Goal: Task Accomplishment & Management: Manage account settings

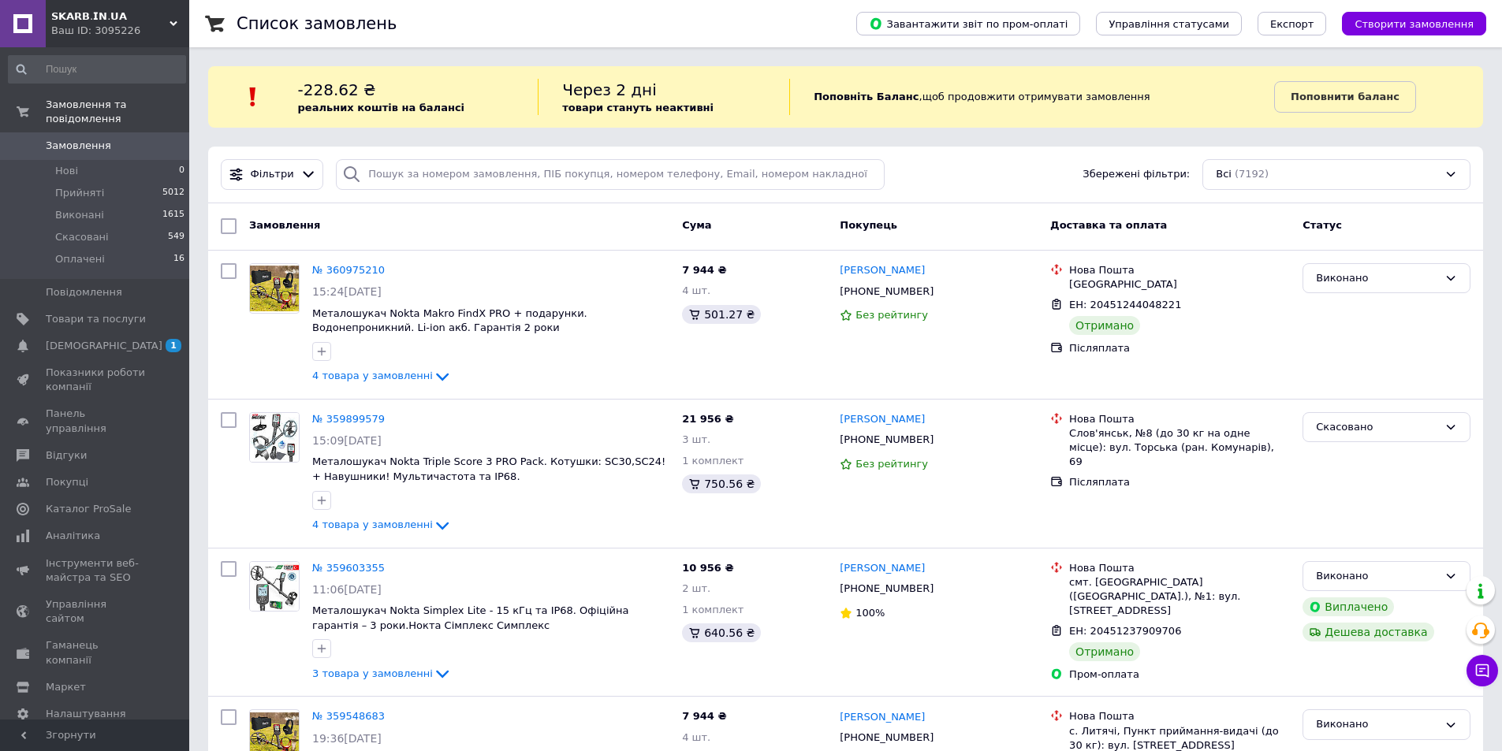
click at [130, 24] on div "Ваш ID: 3095226" at bounding box center [120, 31] width 138 height 14
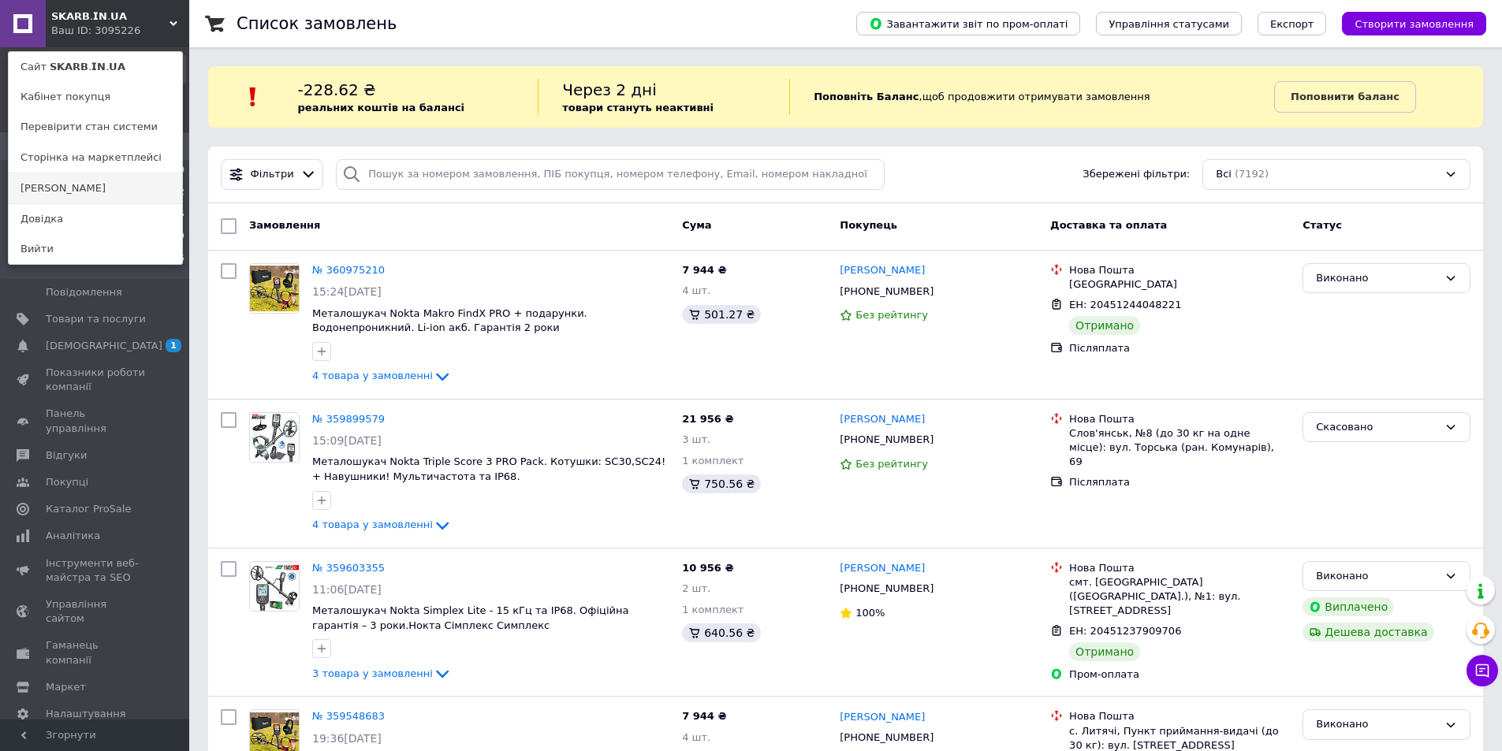
click at [73, 182] on link "[PERSON_NAME]" at bounding box center [95, 188] width 173 height 30
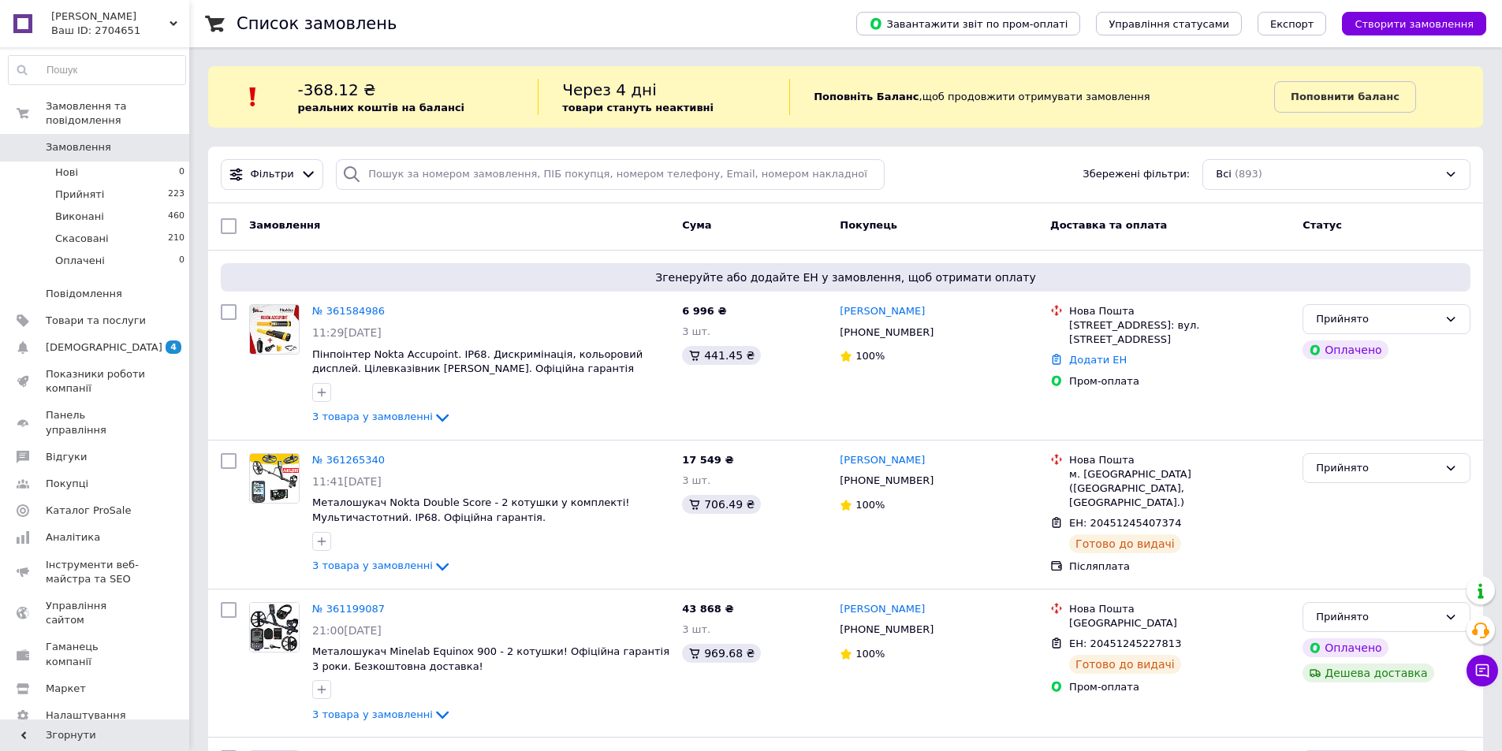
click at [154, 19] on span "[PERSON_NAME]" at bounding box center [110, 16] width 118 height 14
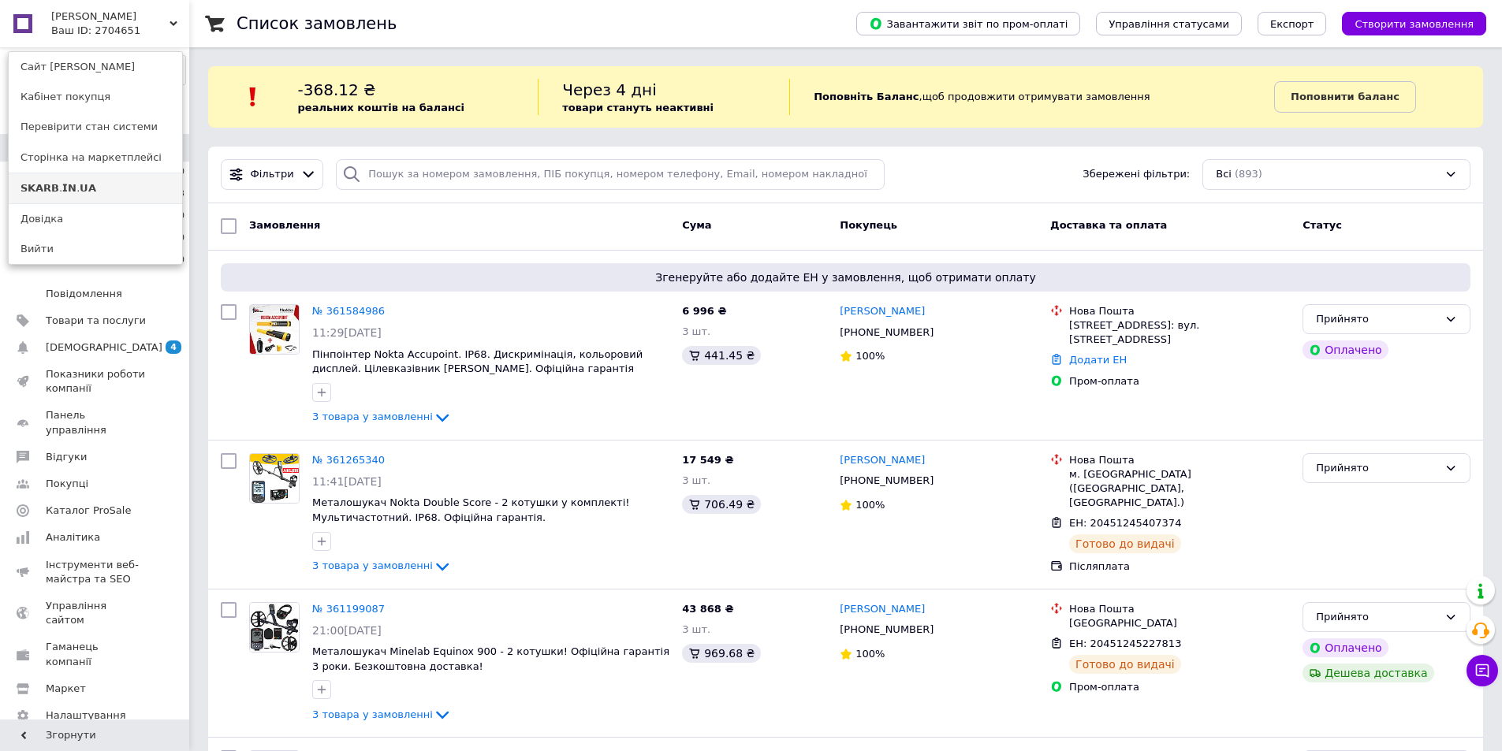
click at [112, 177] on link "𝗦𝗞𝗔𝗥𝗕.𝗜𝗡.𝗨𝗔" at bounding box center [95, 188] width 173 height 30
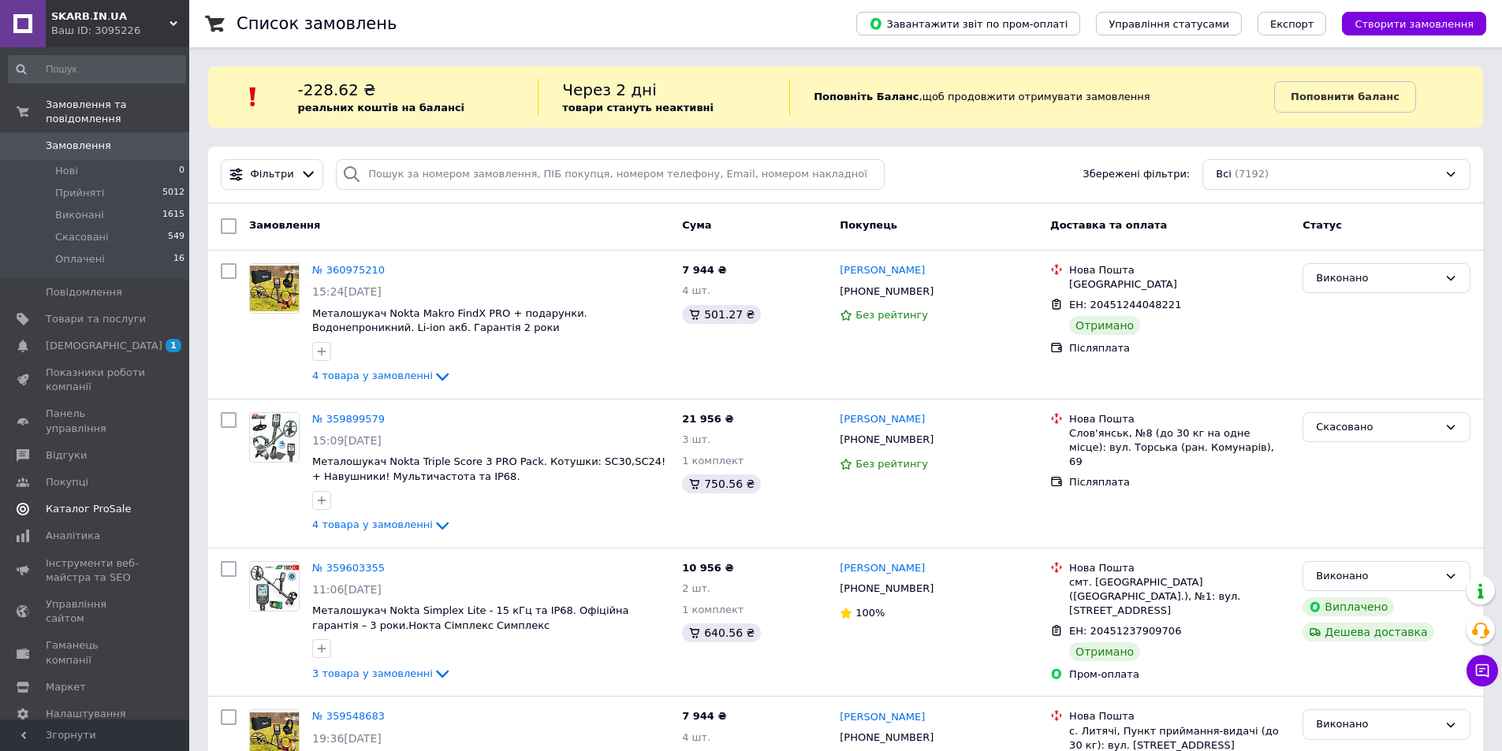
click at [53, 496] on link "Каталог ProSale" at bounding box center [97, 509] width 194 height 27
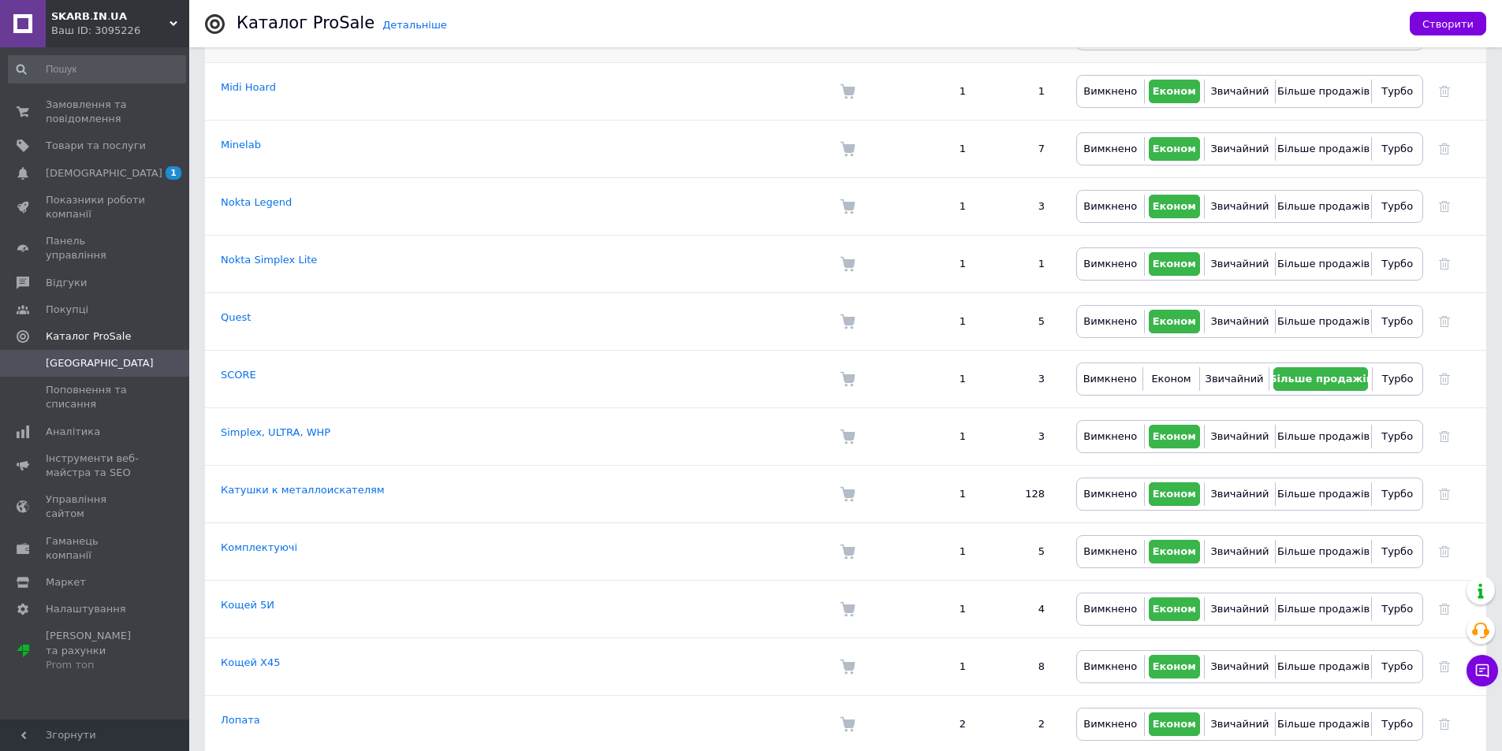
scroll to position [552, 0]
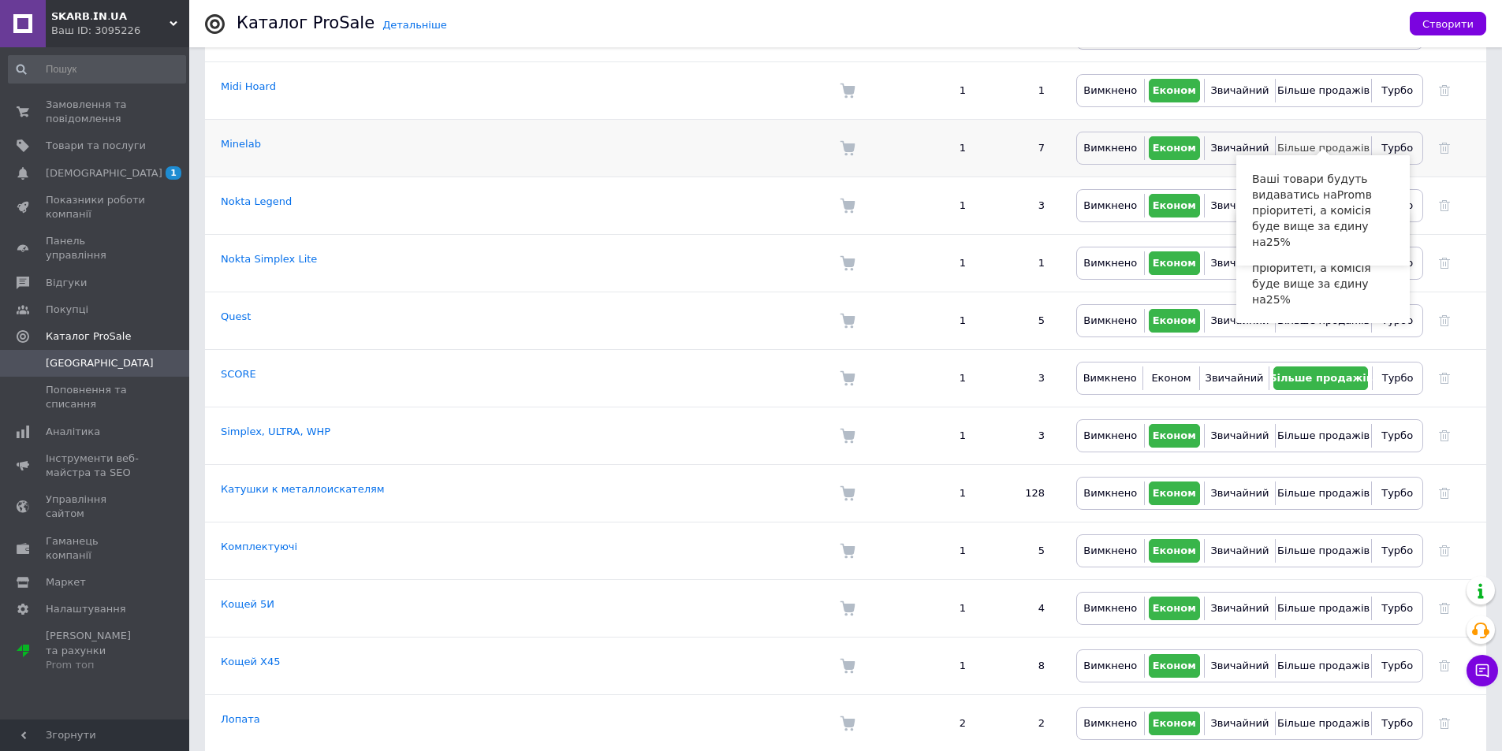
click at [1318, 142] on span "Більше продажів" at bounding box center [1323, 148] width 92 height 12
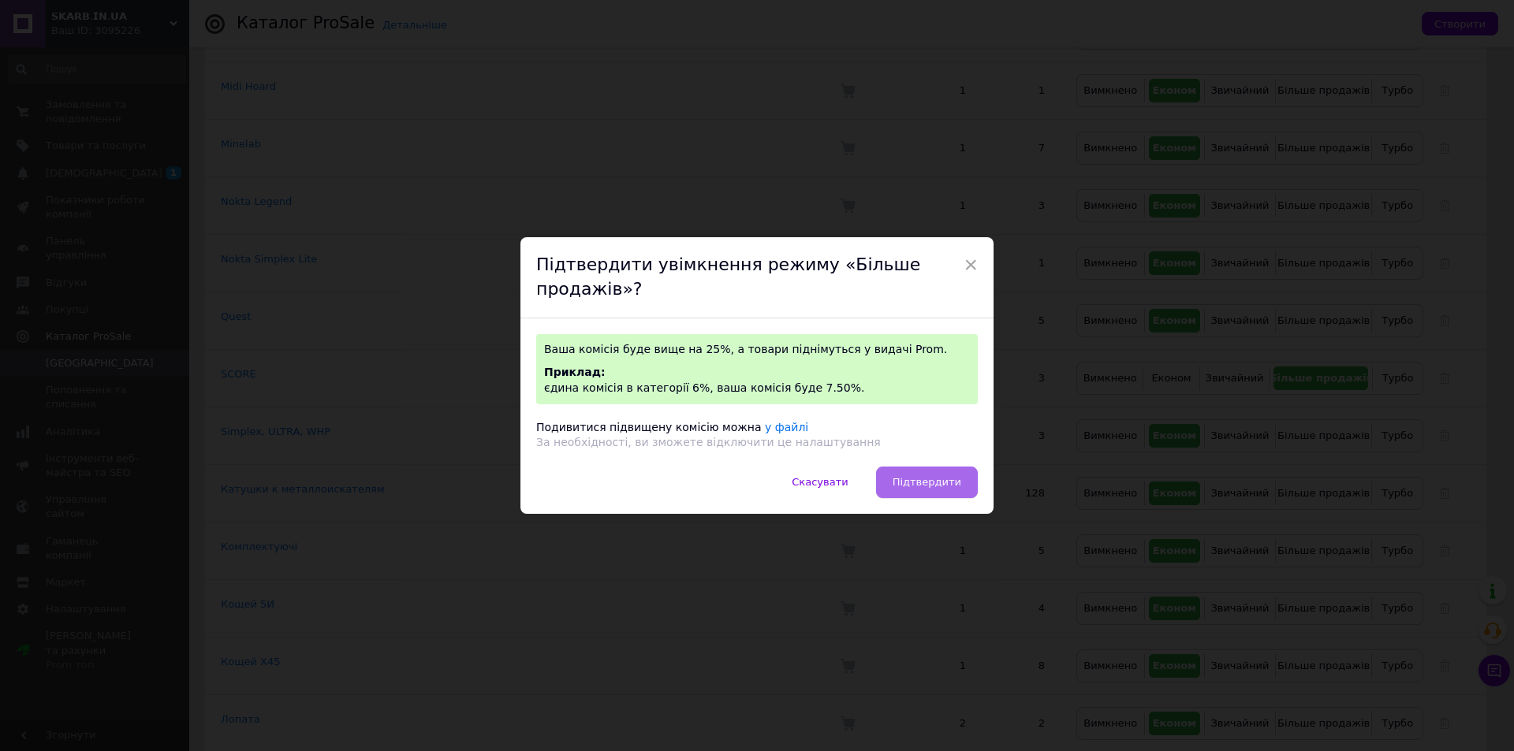
click at [904, 494] on button "Підтвердити" at bounding box center [927, 483] width 102 height 32
